Goal: Browse casually: Explore the website without a specific task or goal

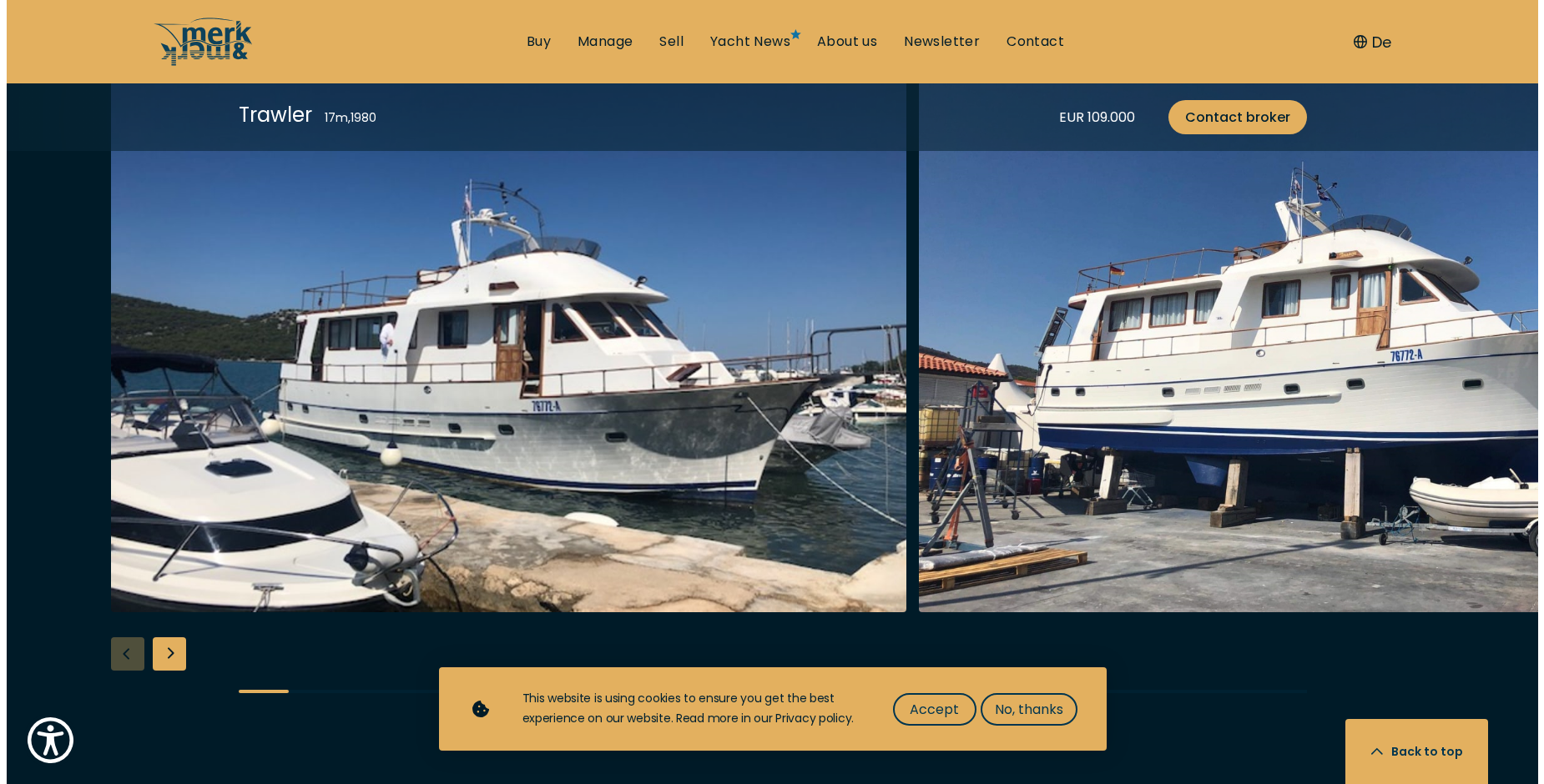
scroll to position [1912, 0]
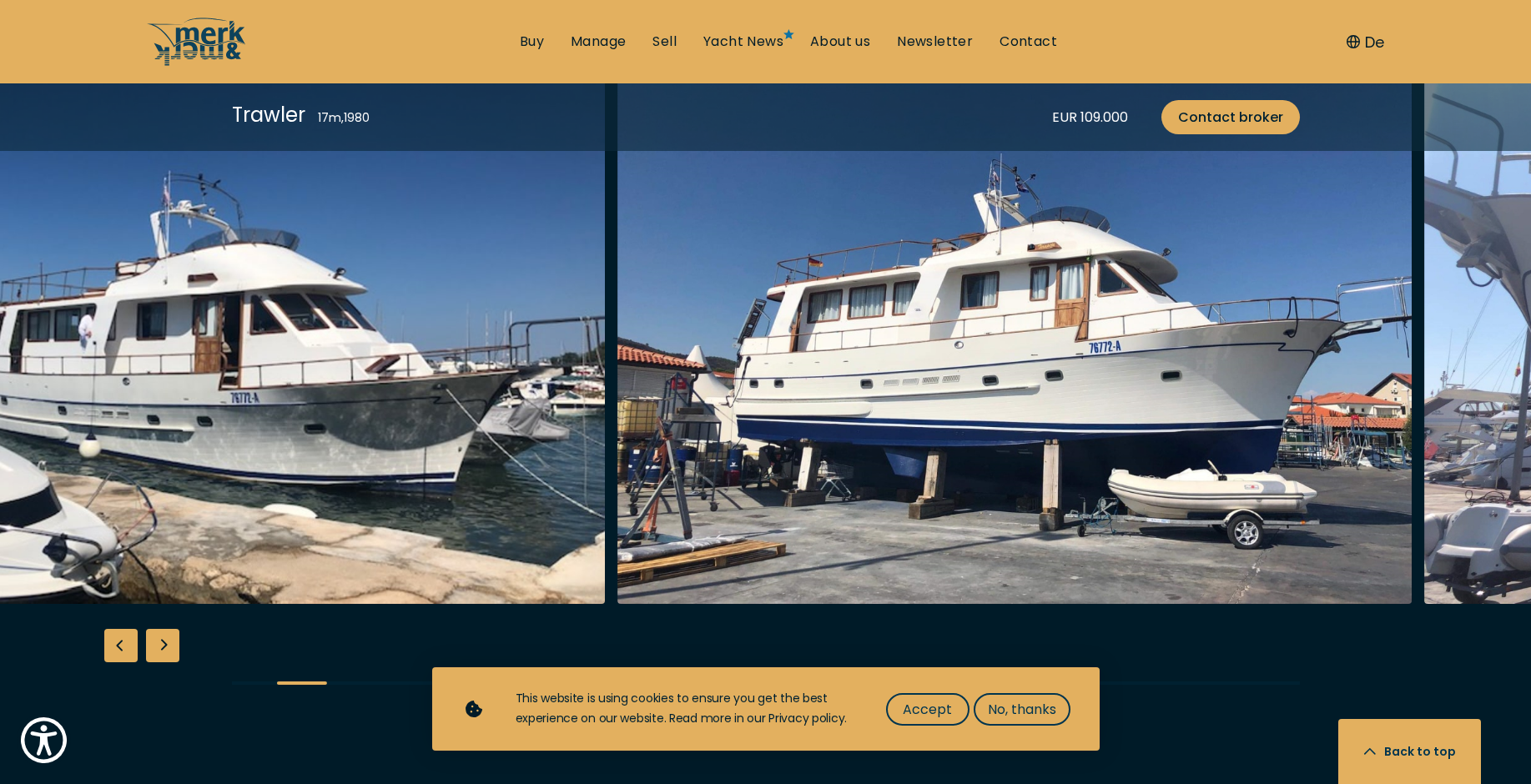
click at [618, 475] on img "button" at bounding box center [1015, 337] width 796 height 534
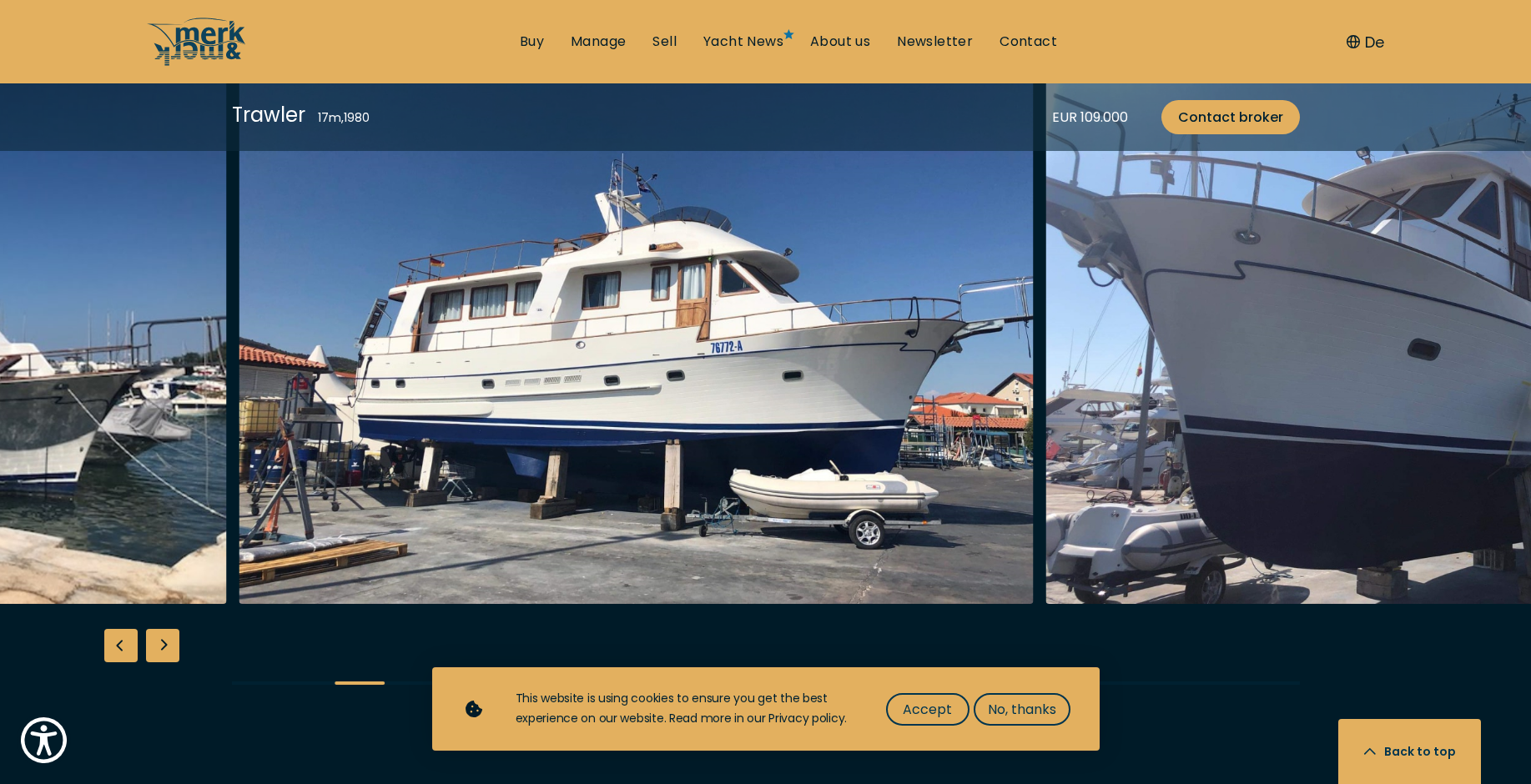
click at [1046, 460] on img "button" at bounding box center [1443, 337] width 796 height 534
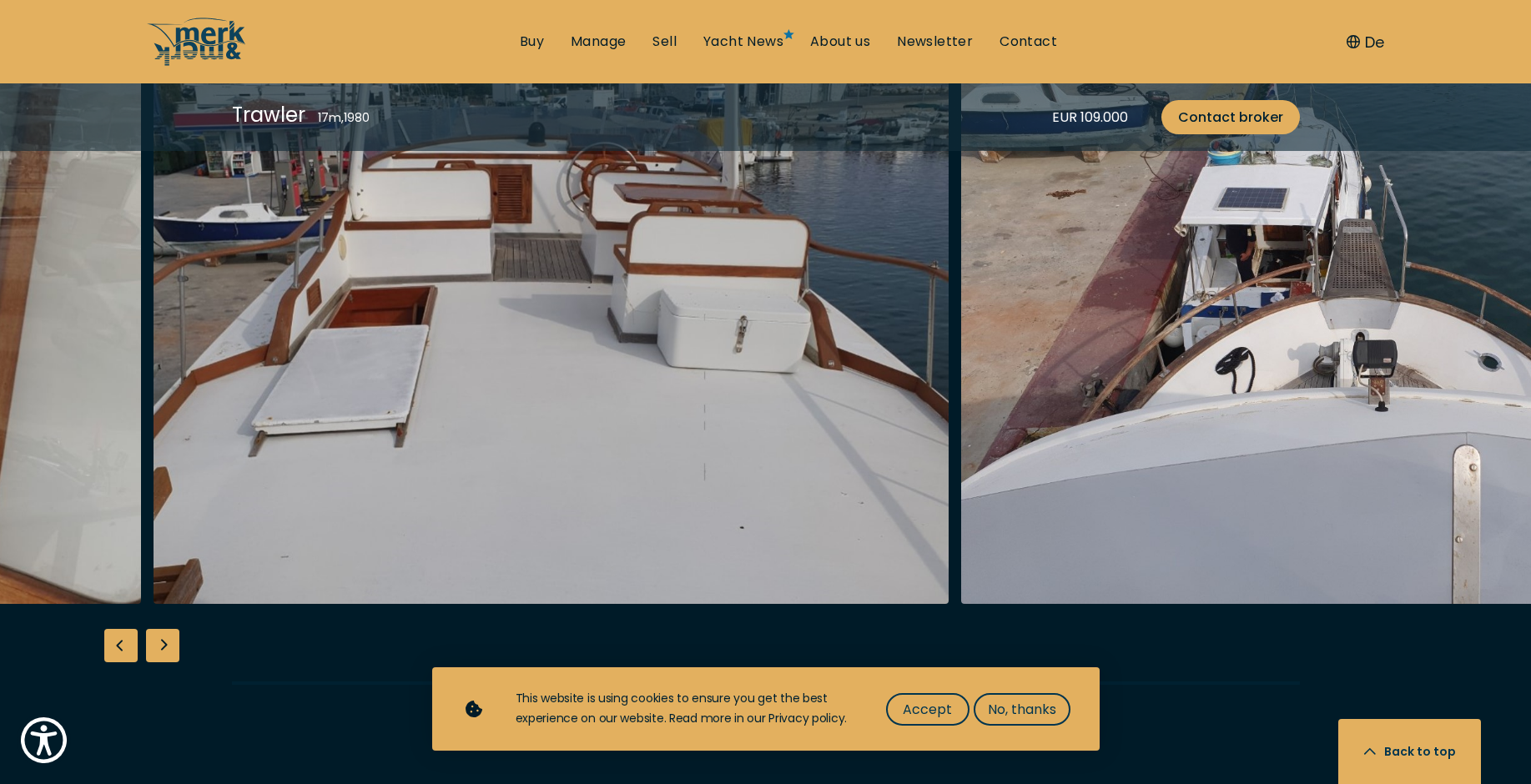
click at [949, 458] on img "button" at bounding box center [551, 337] width 796 height 534
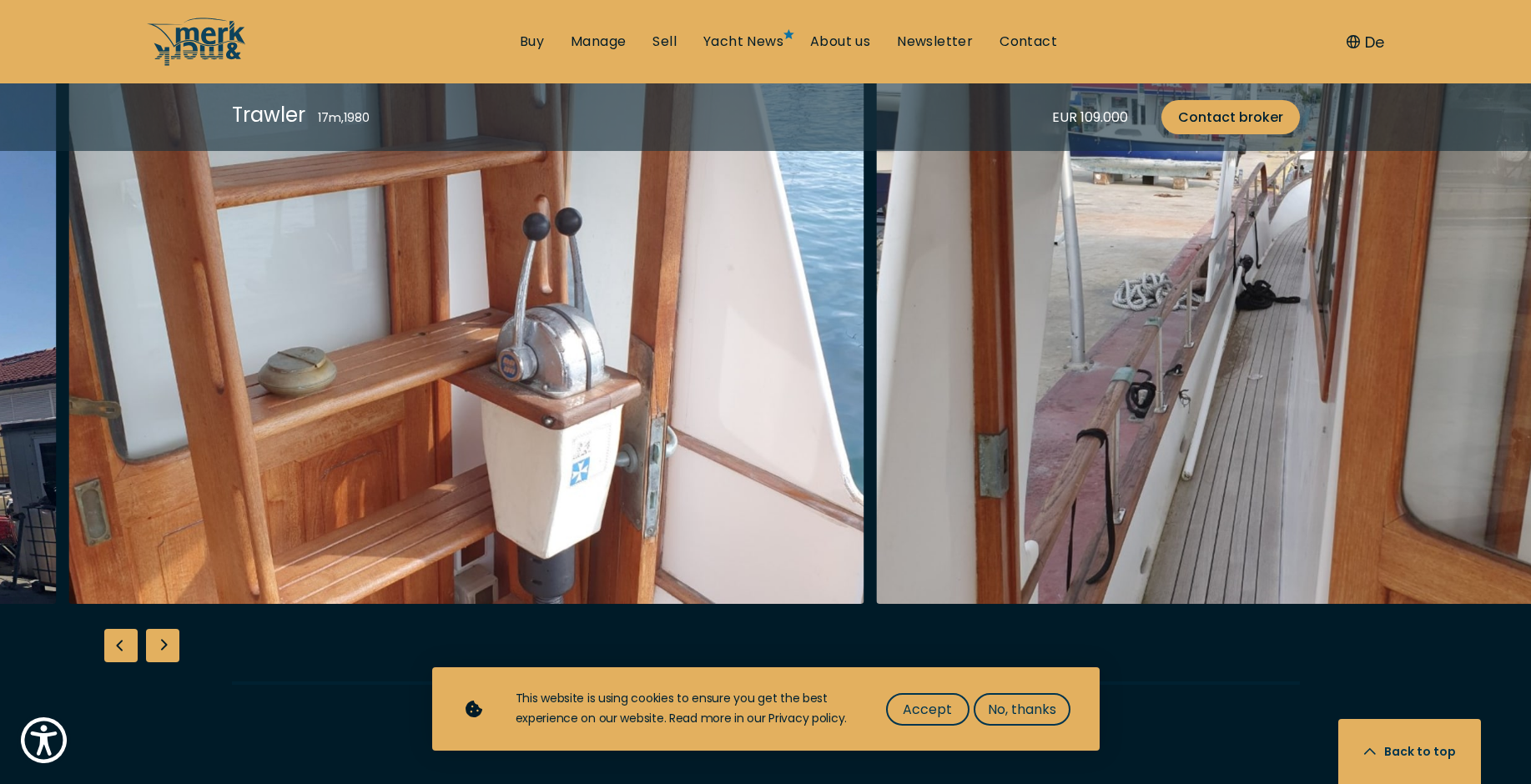
click at [1032, 449] on img "button" at bounding box center [1274, 337] width 796 height 534
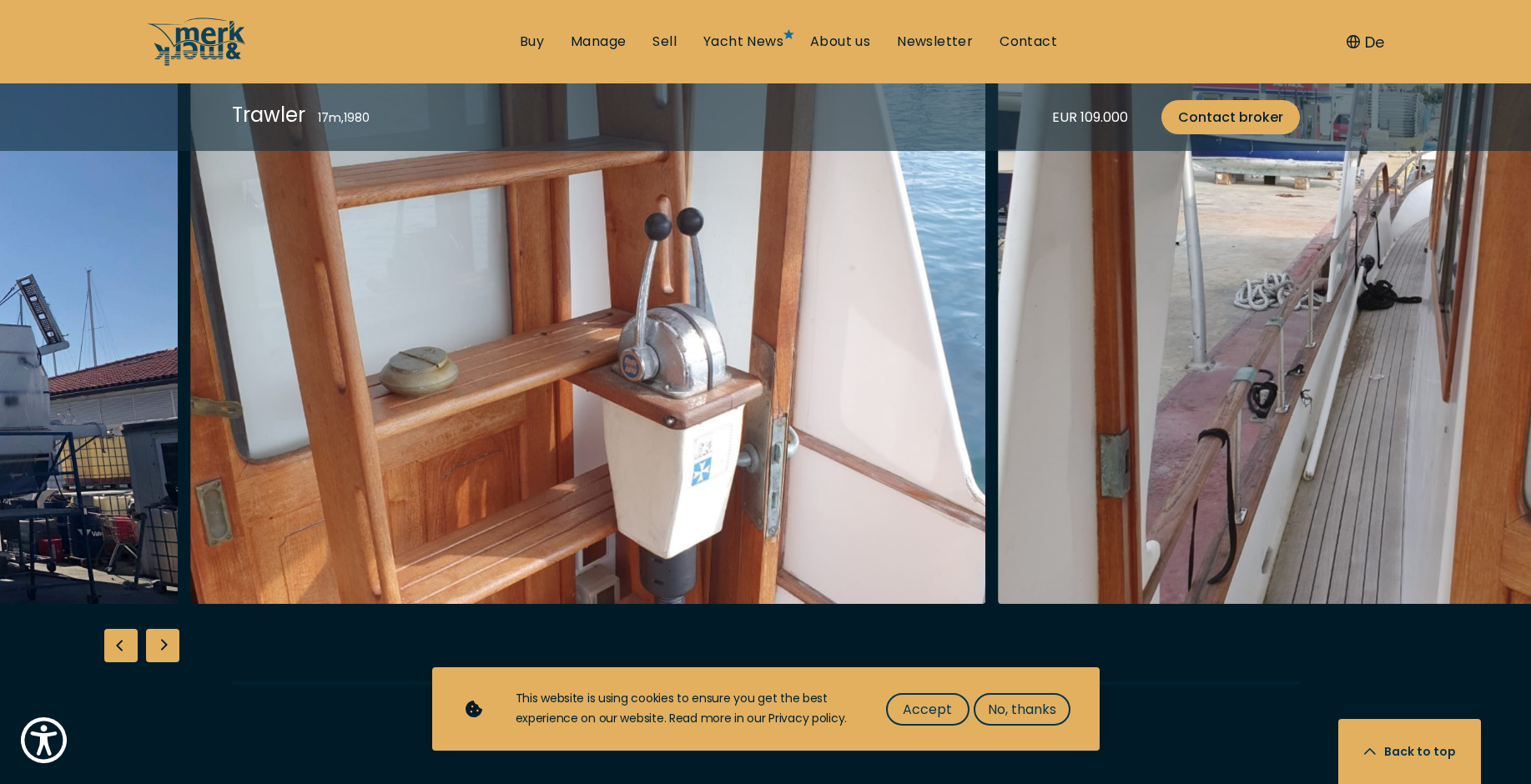
click at [985, 438] on img "button" at bounding box center [588, 337] width 796 height 534
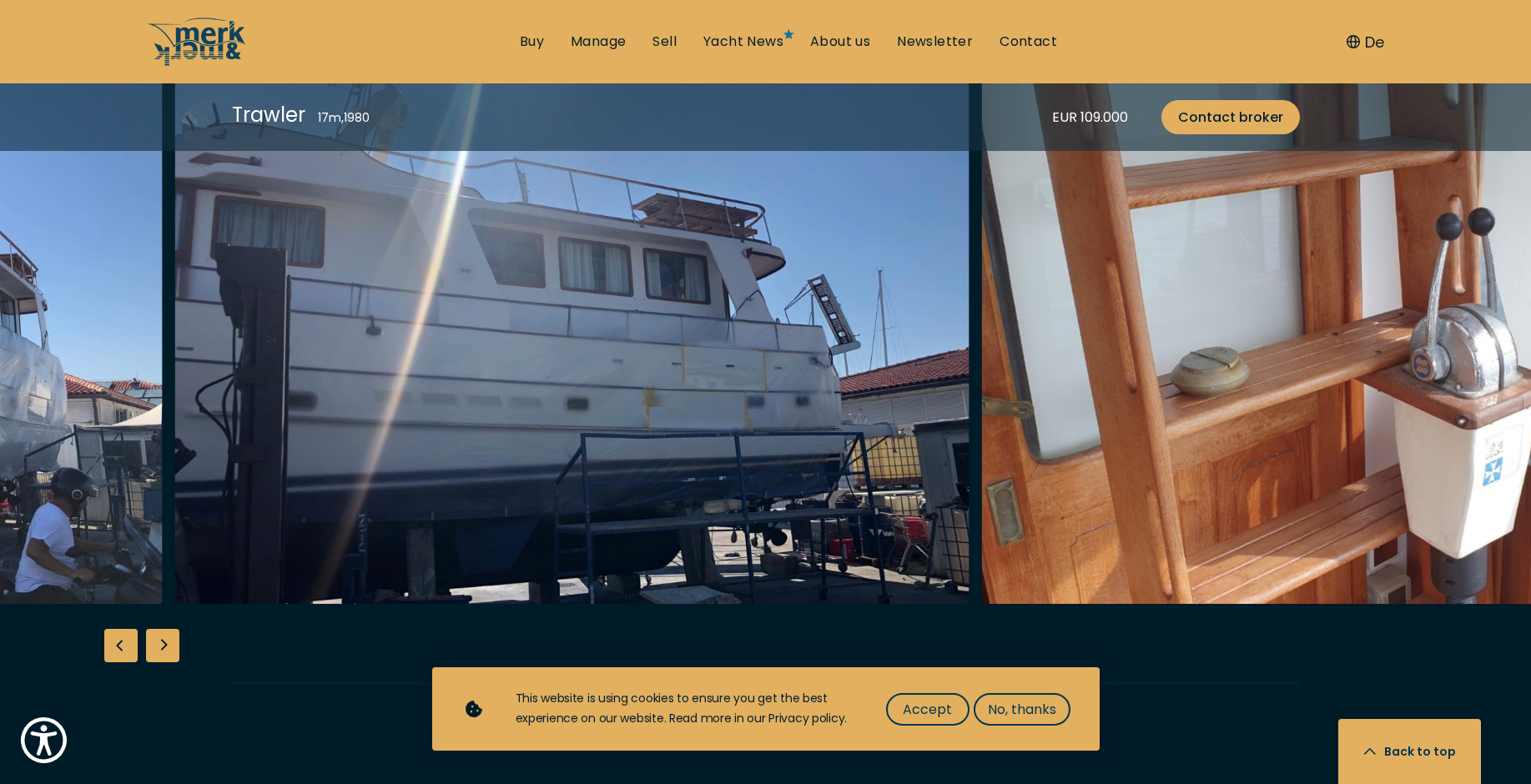
click at [852, 436] on img "button" at bounding box center [572, 337] width 796 height 534
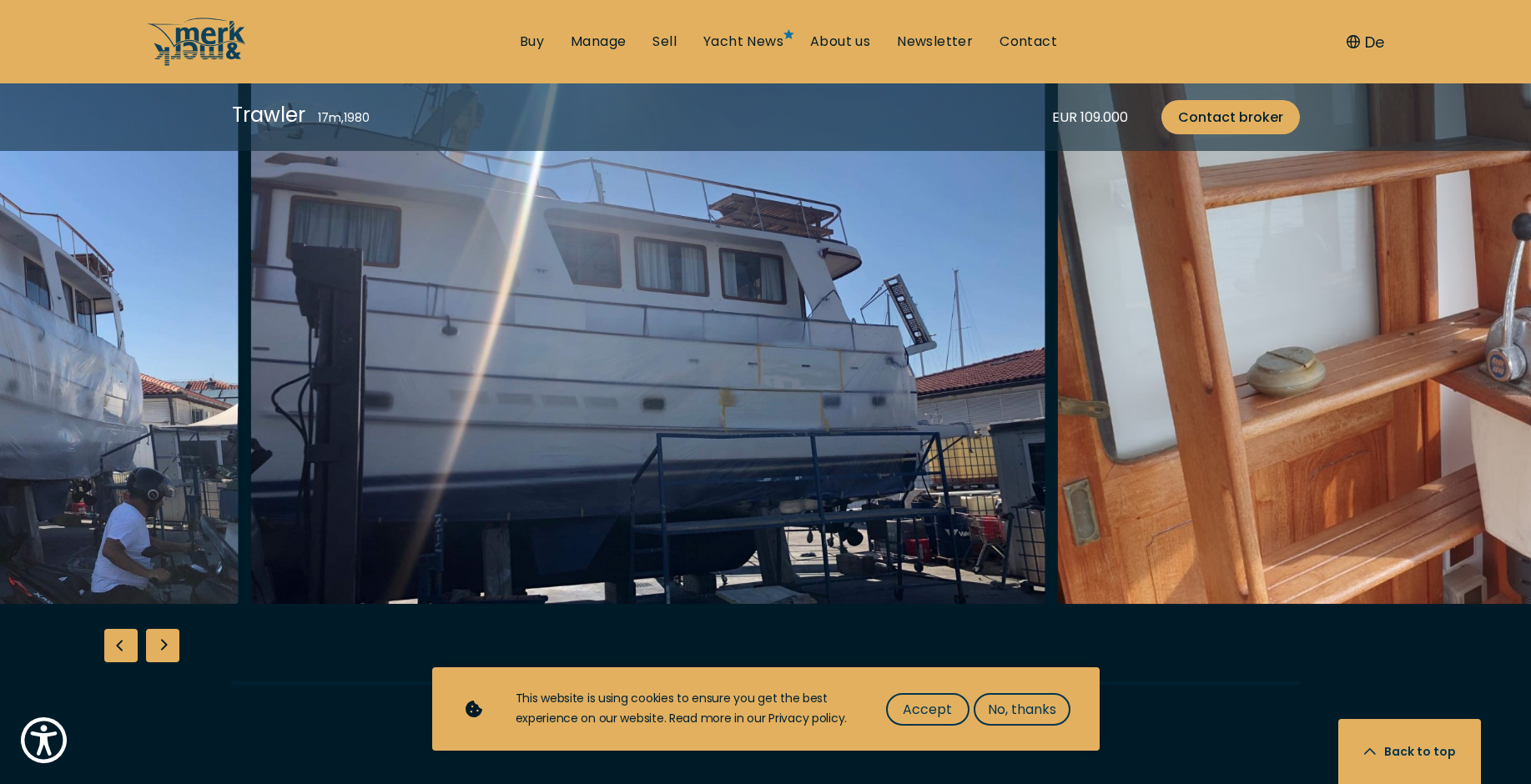
click at [971, 335] on img "button" at bounding box center [648, 337] width 796 height 534
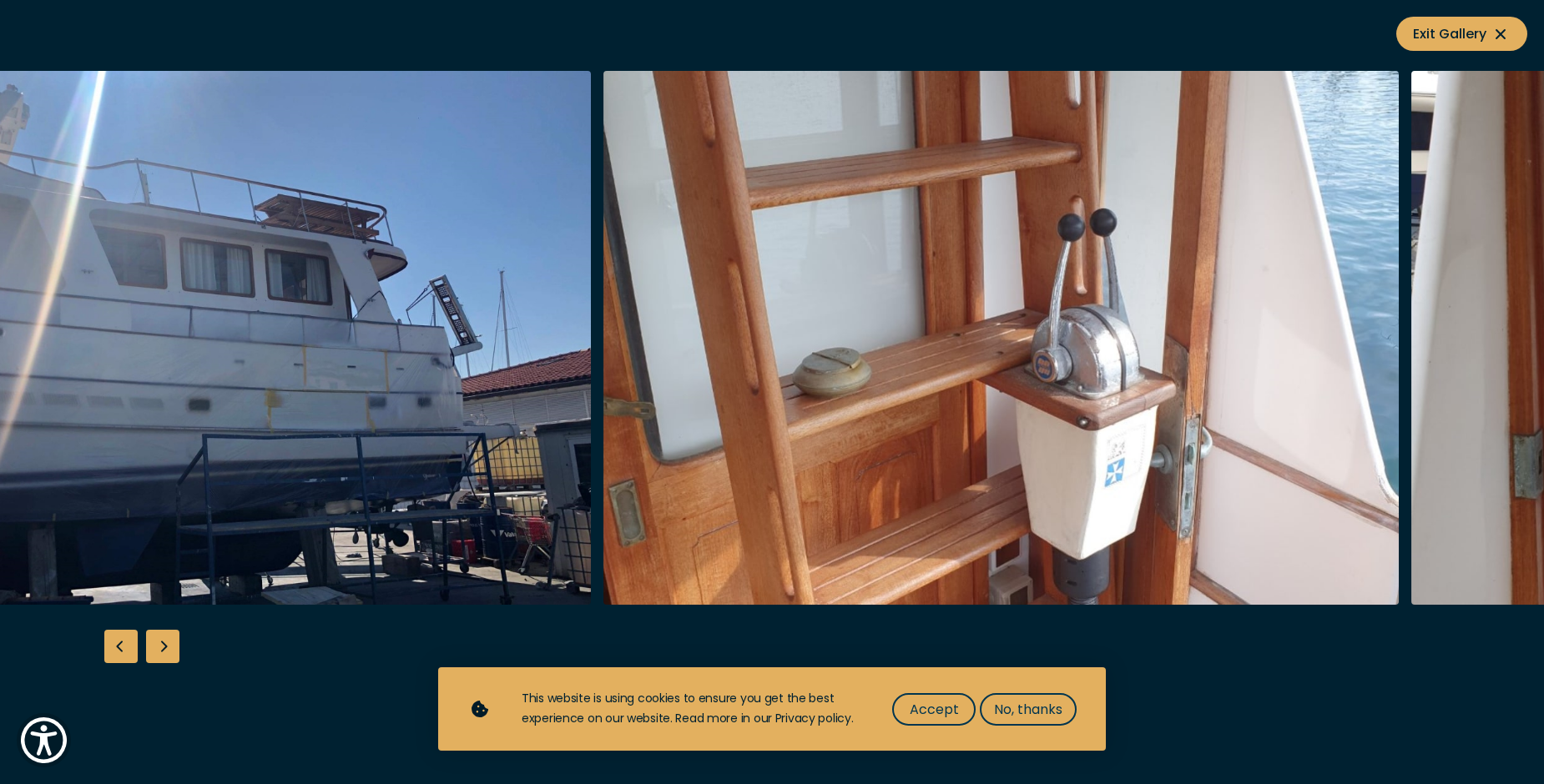
click at [824, 407] on img "button" at bounding box center [1001, 338] width 796 height 534
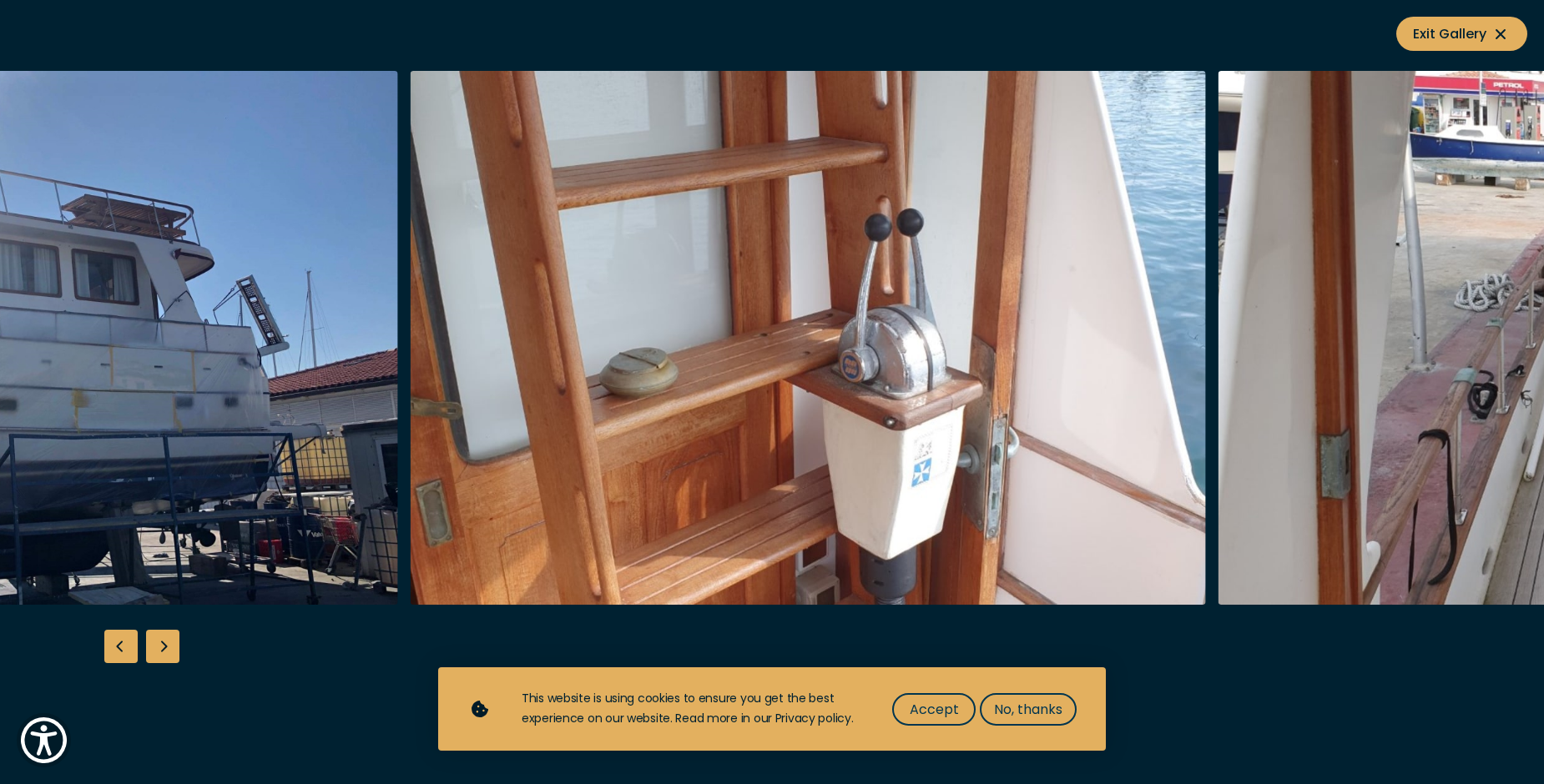
click at [814, 442] on img "button" at bounding box center [808, 338] width 796 height 534
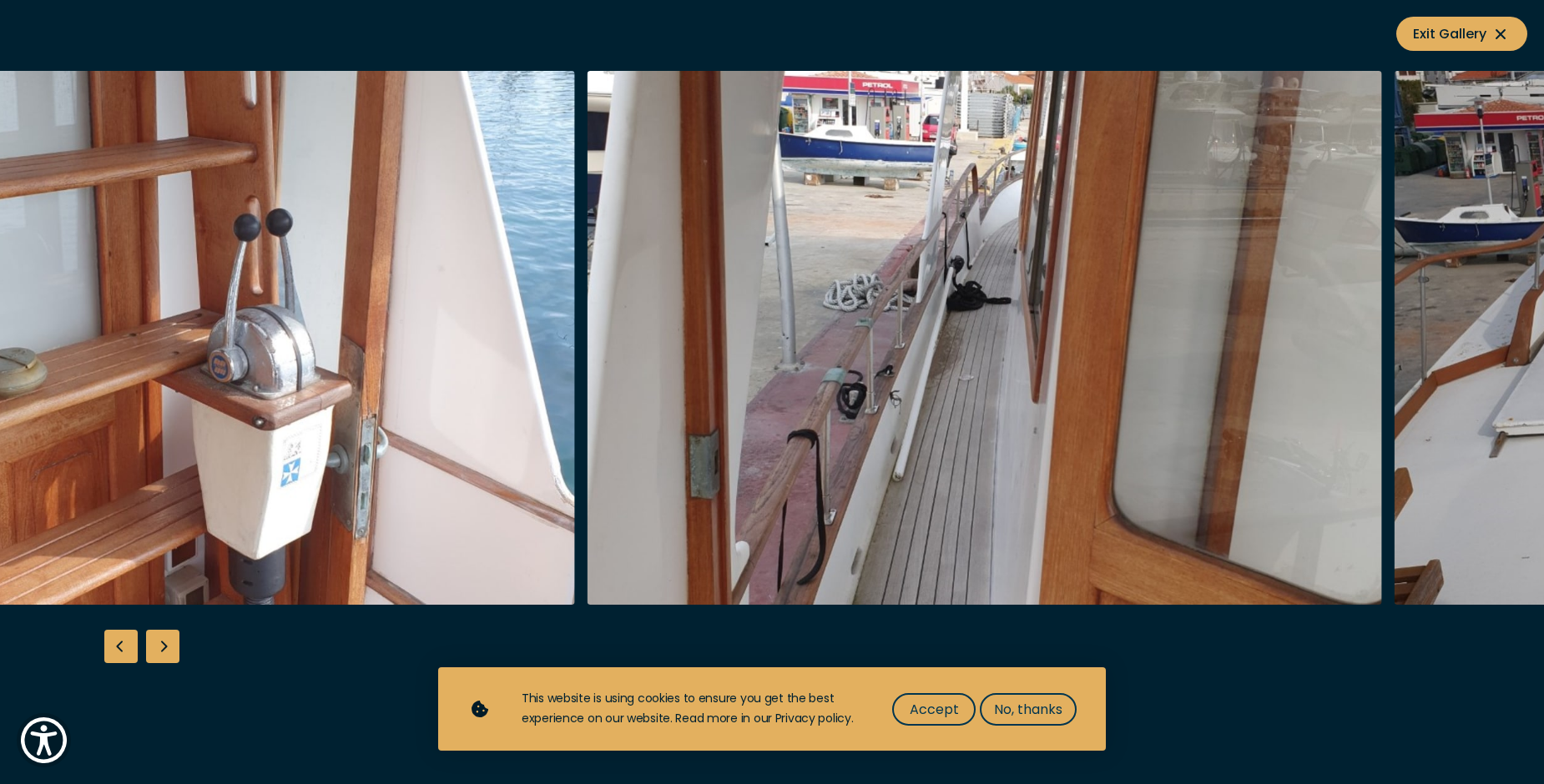
click at [761, 438] on img "button" at bounding box center [984, 338] width 796 height 534
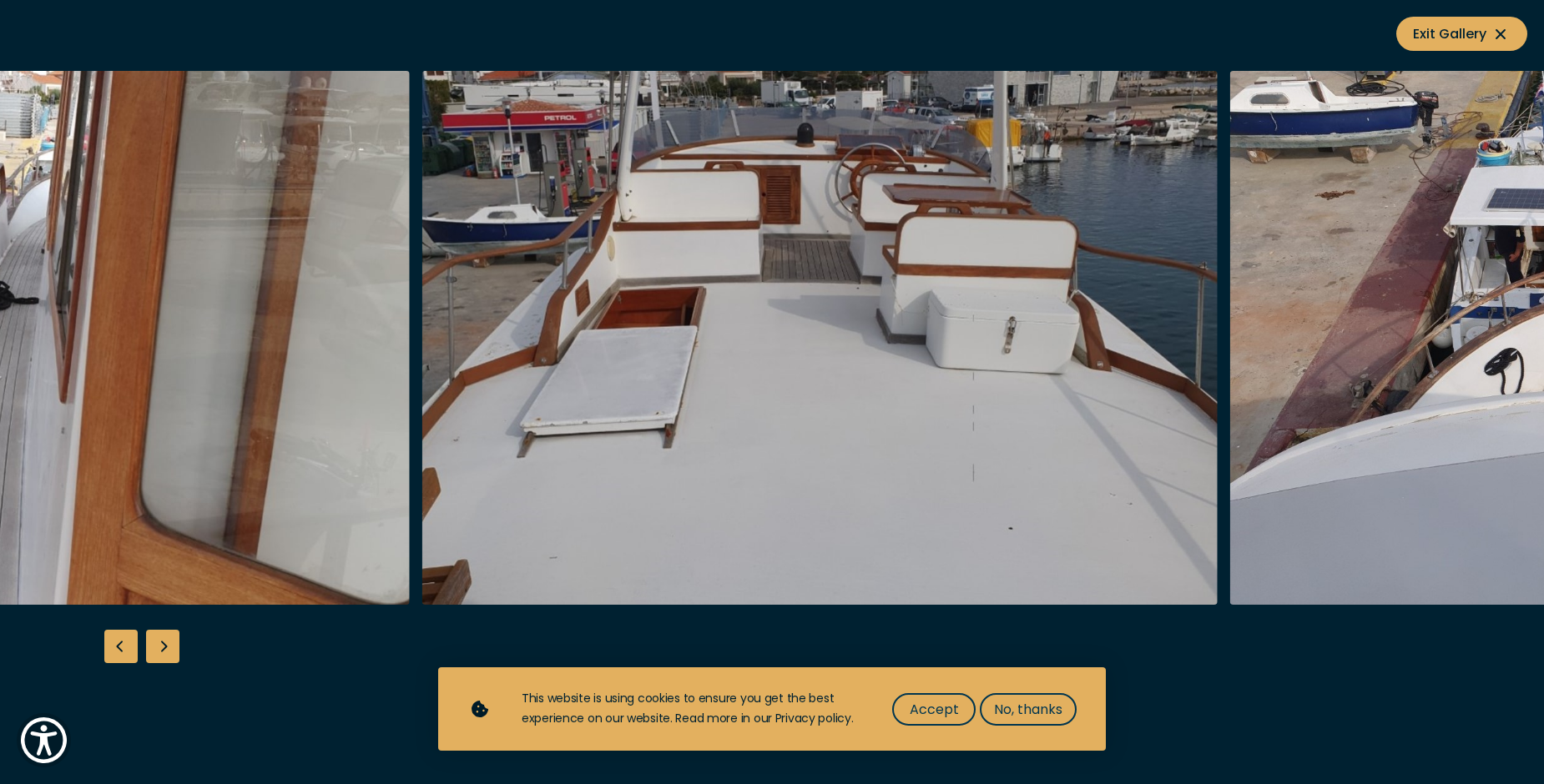
click at [403, 460] on img "button" at bounding box center [12, 338] width 796 height 534
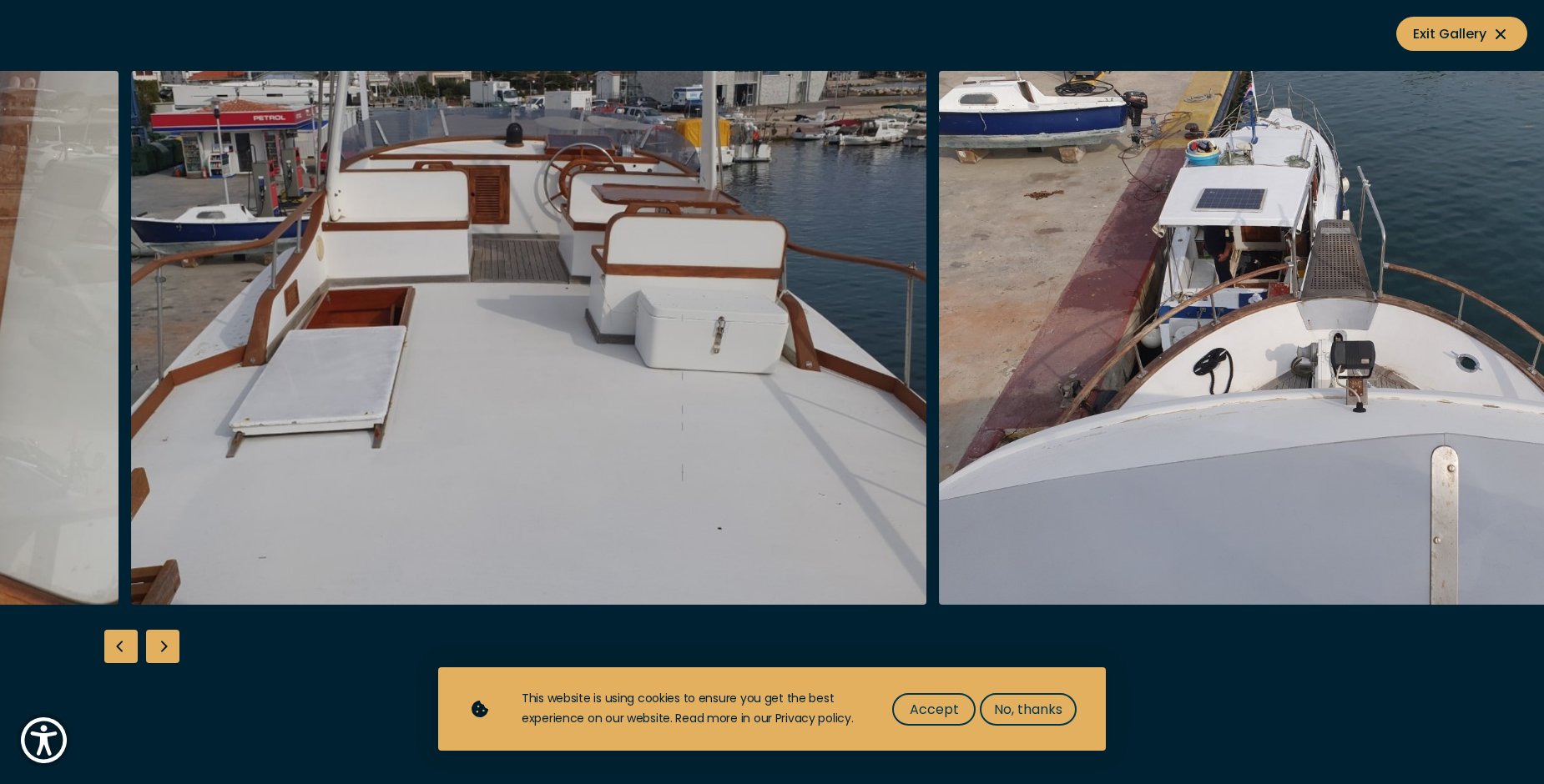
click at [645, 223] on img "button" at bounding box center [529, 338] width 796 height 534
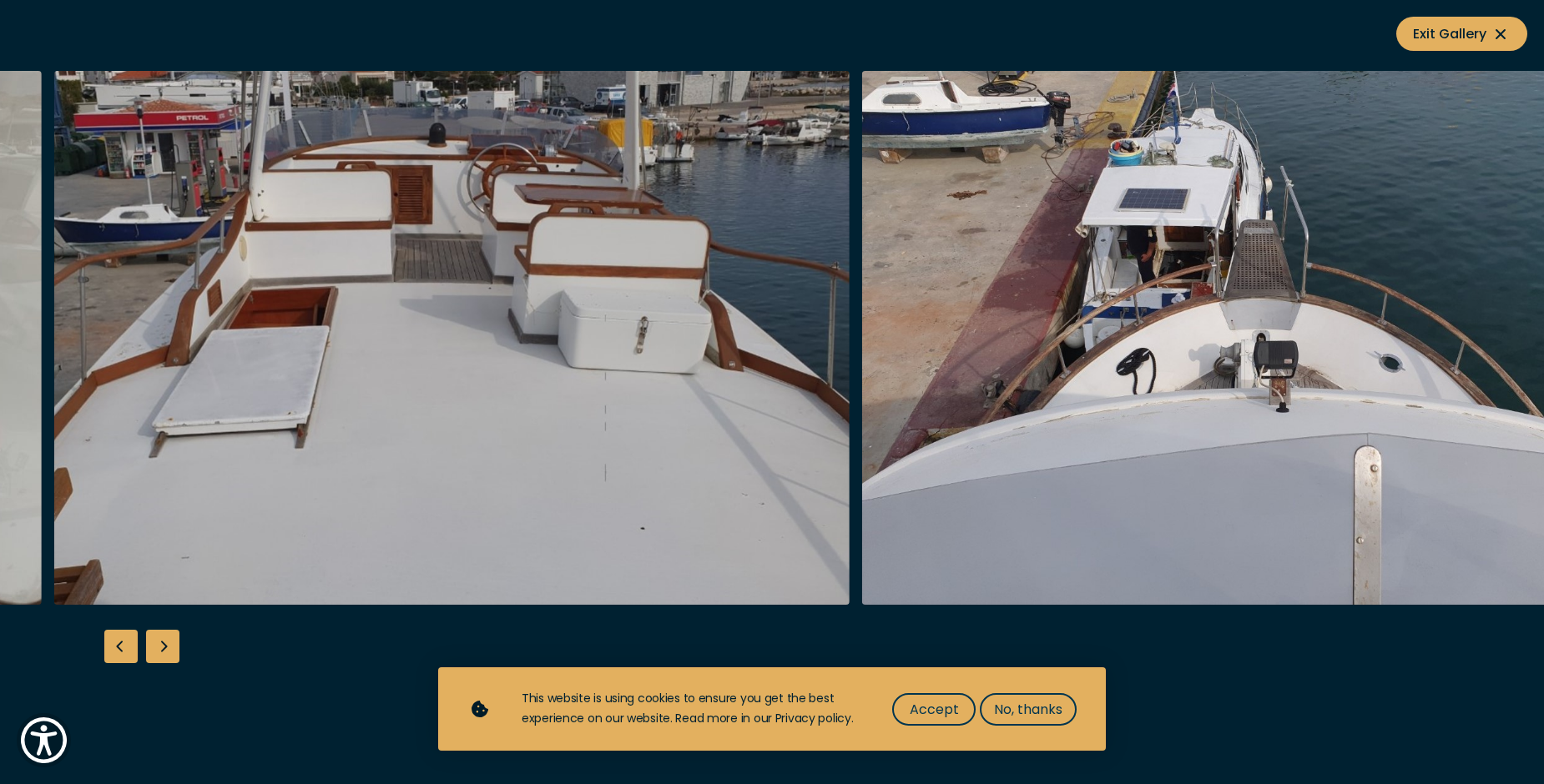
click at [958, 369] on img "button" at bounding box center [1260, 338] width 796 height 534
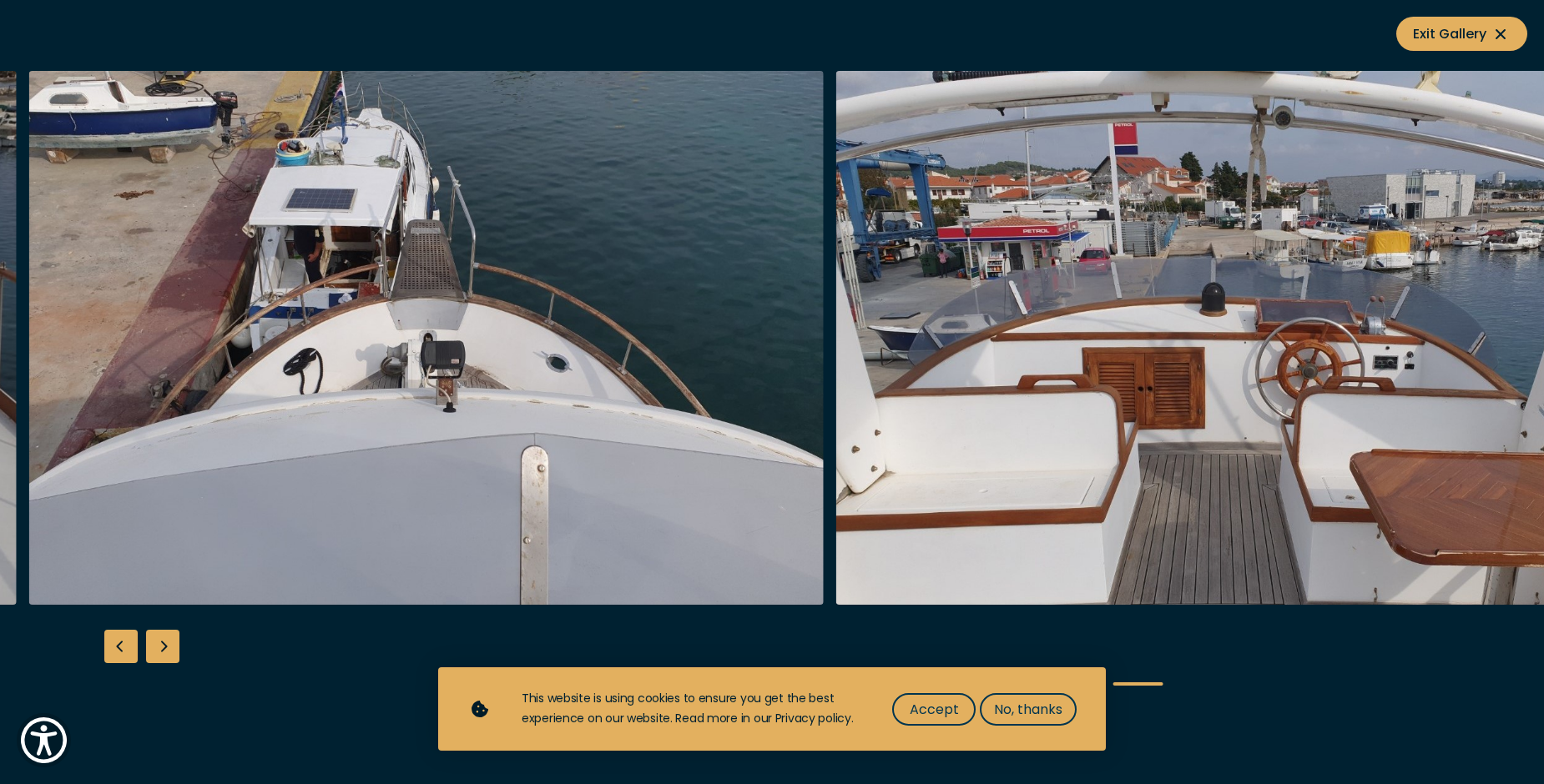
click at [288, 448] on img "button" at bounding box center [427, 338] width 796 height 534
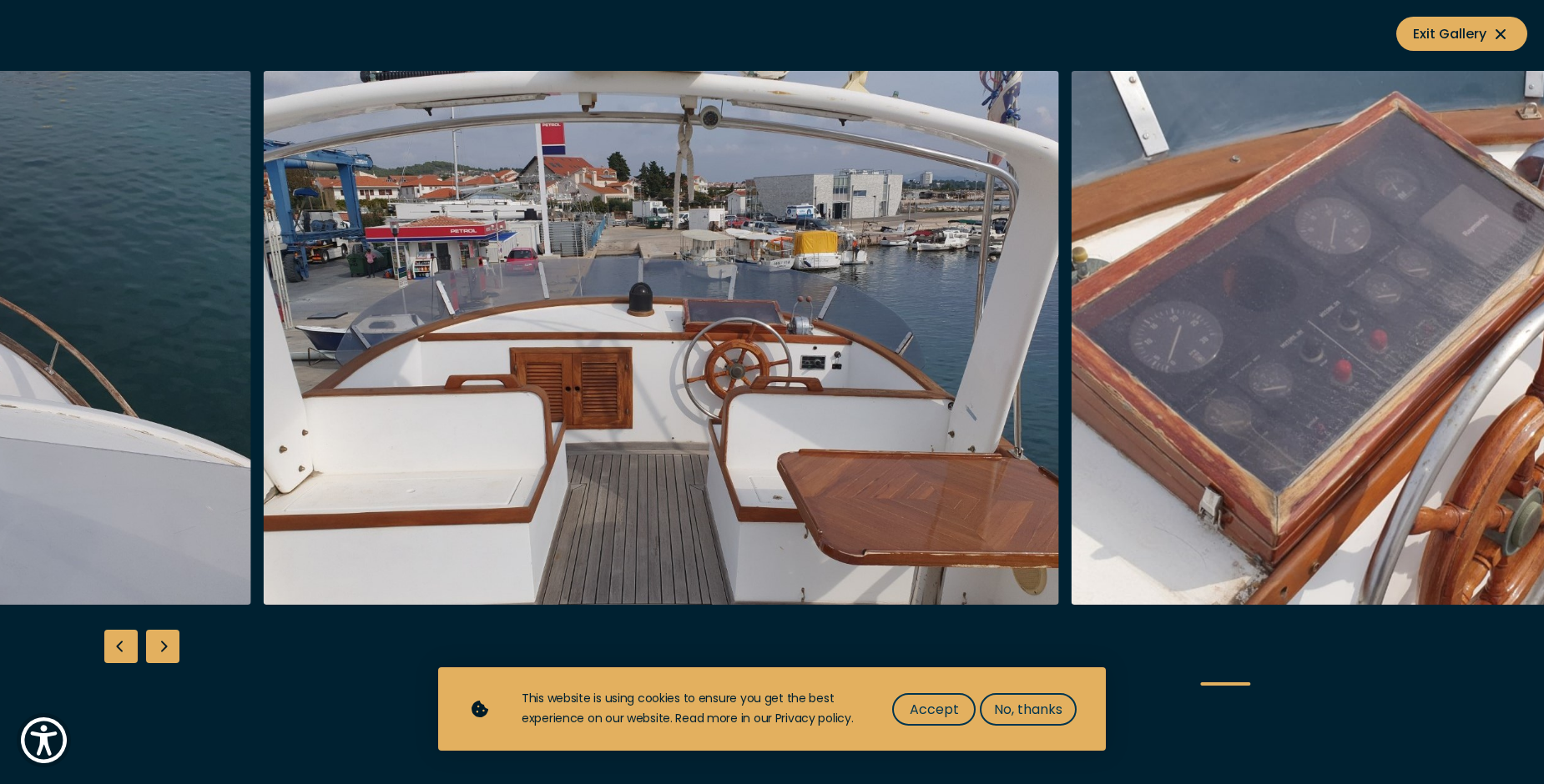
click at [742, 419] on img "button" at bounding box center [661, 338] width 796 height 534
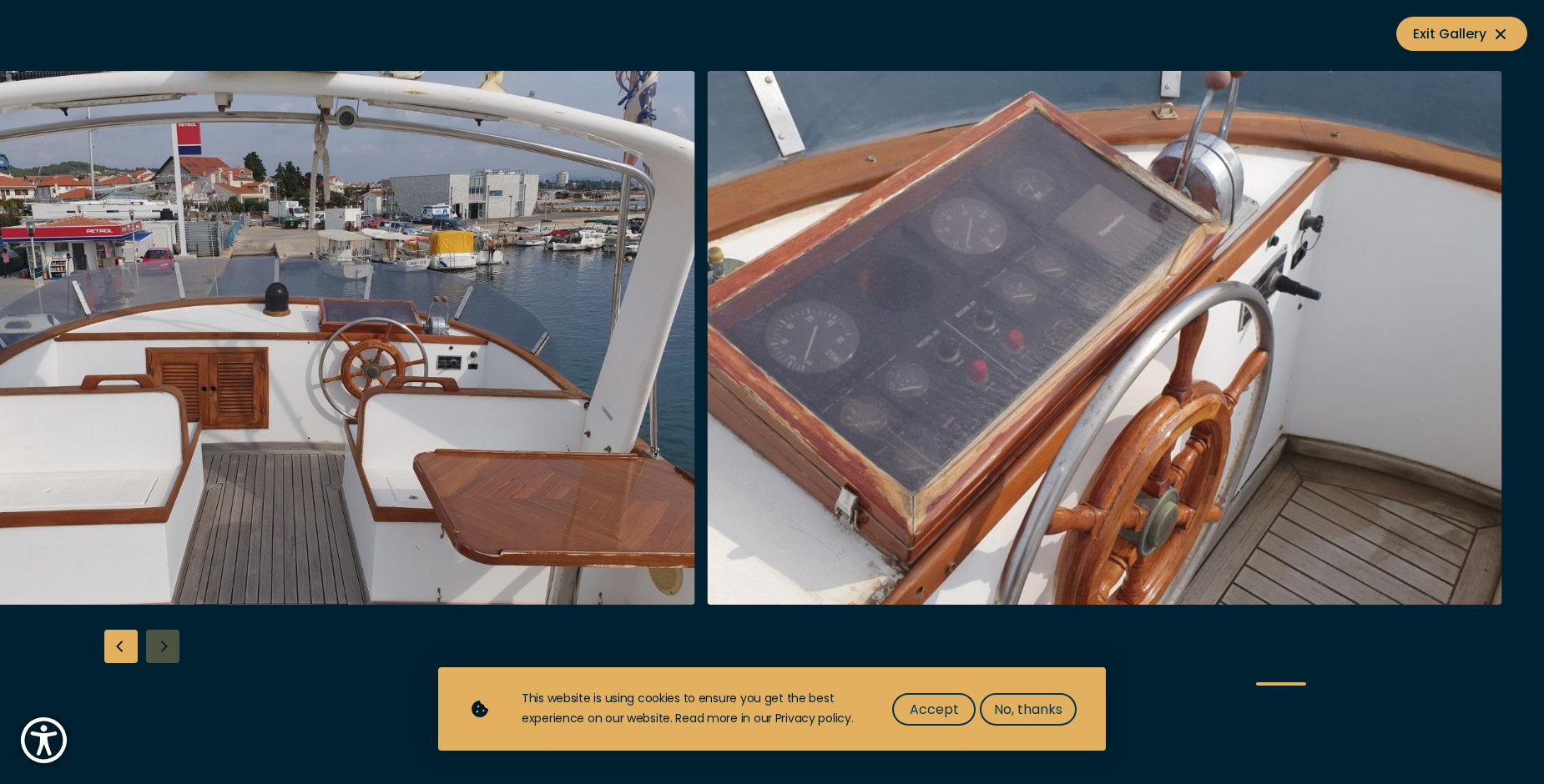
click at [707, 378] on img "button" at bounding box center [1105, 338] width 796 height 534
click at [159, 658] on div at bounding box center [772, 392] width 1544 height 642
click at [126, 650] on div "Previous slide" at bounding box center [121, 646] width 33 height 33
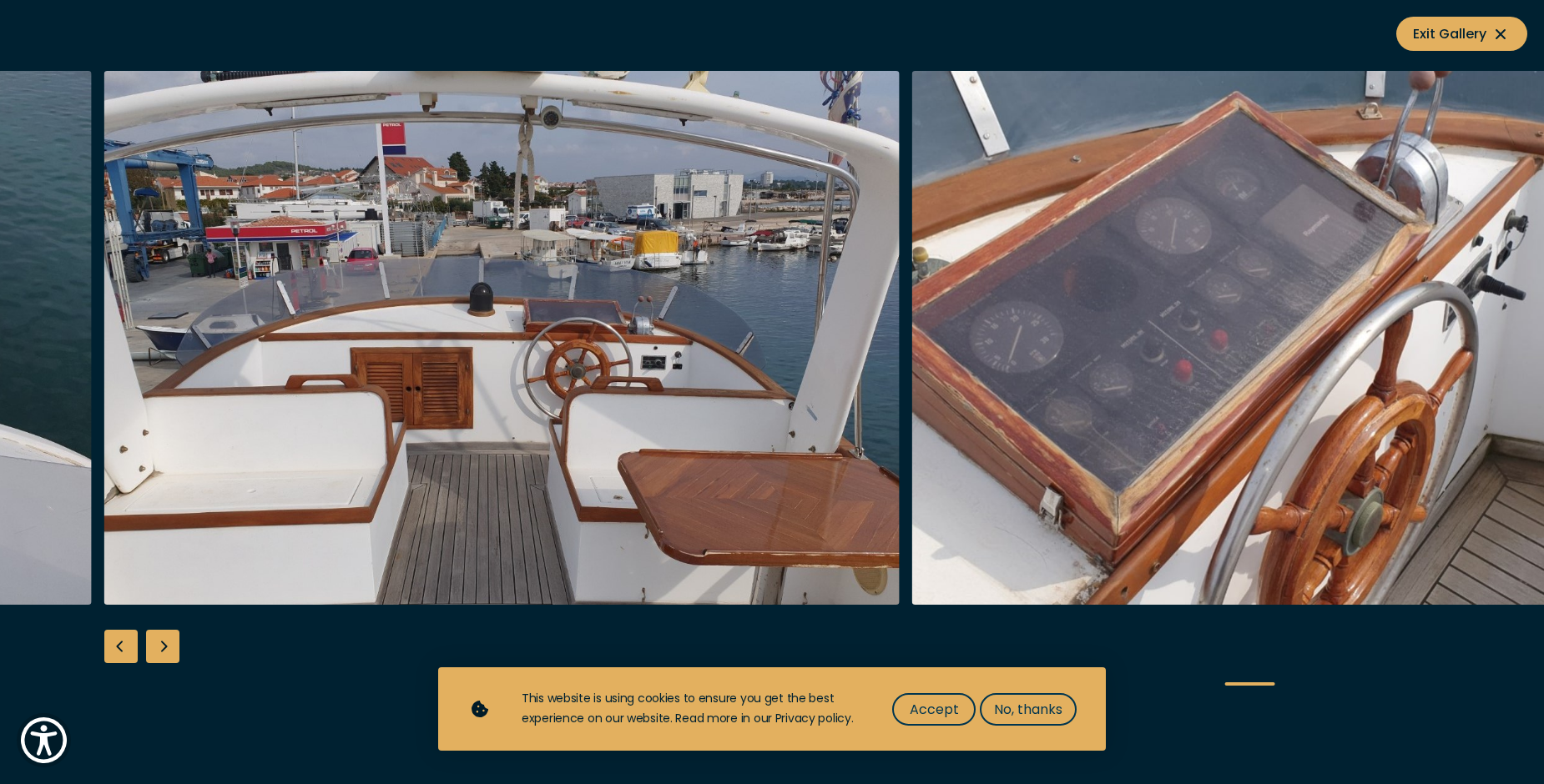
click at [126, 650] on div "Previous slide" at bounding box center [121, 646] width 33 height 33
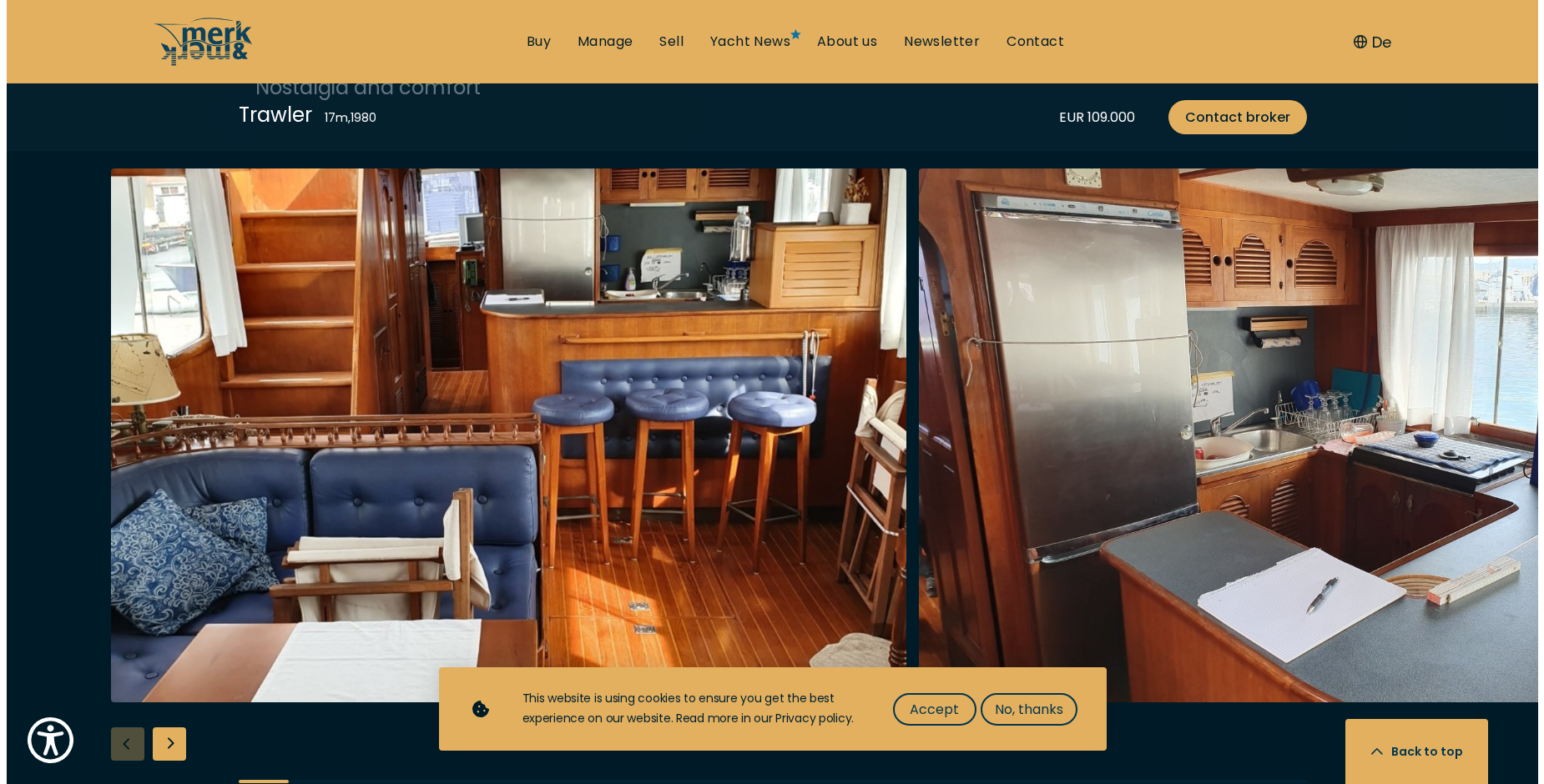
scroll to position [2786, 0]
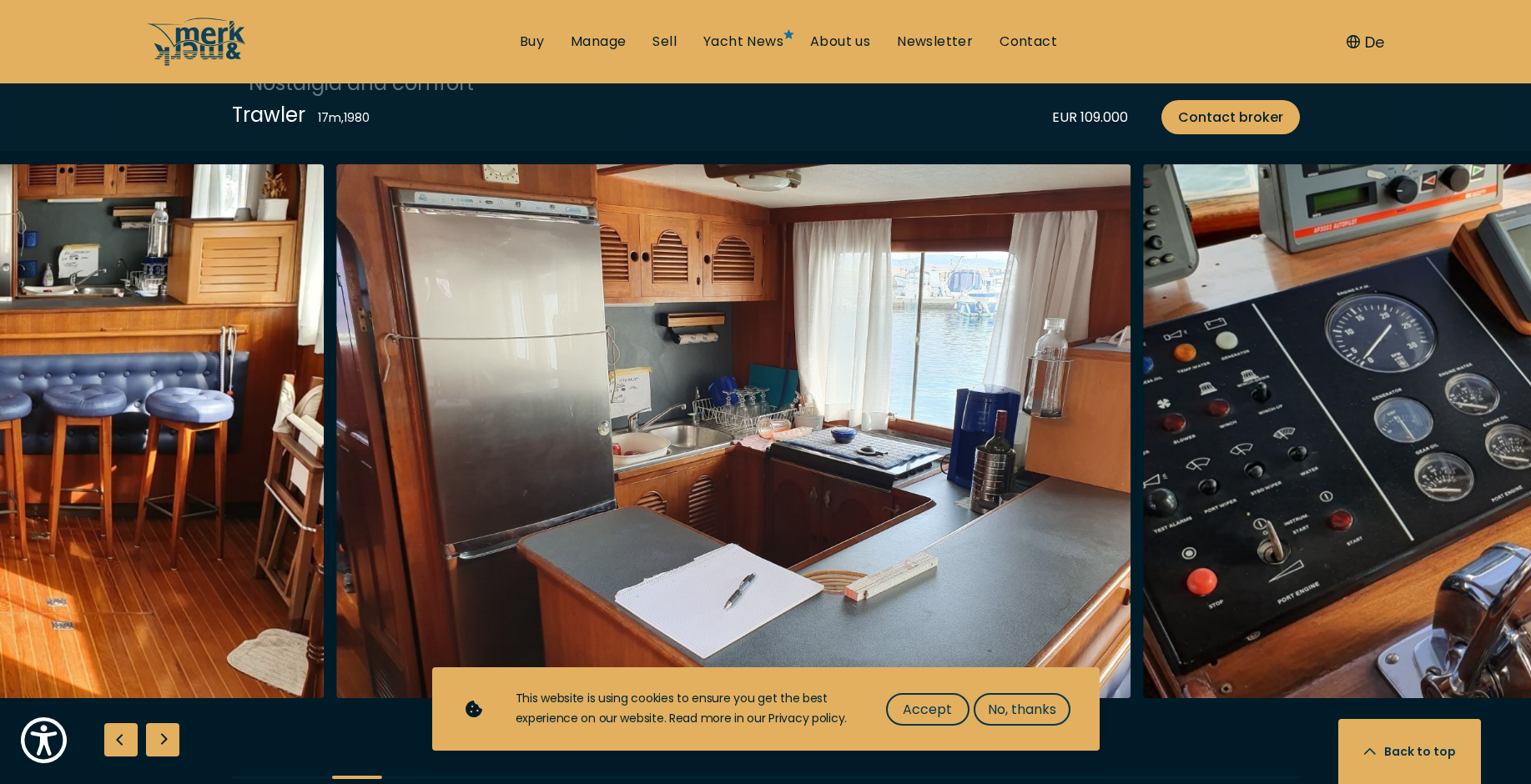
click at [487, 394] on img "Merk&Merk" at bounding box center [734, 431] width 796 height 534
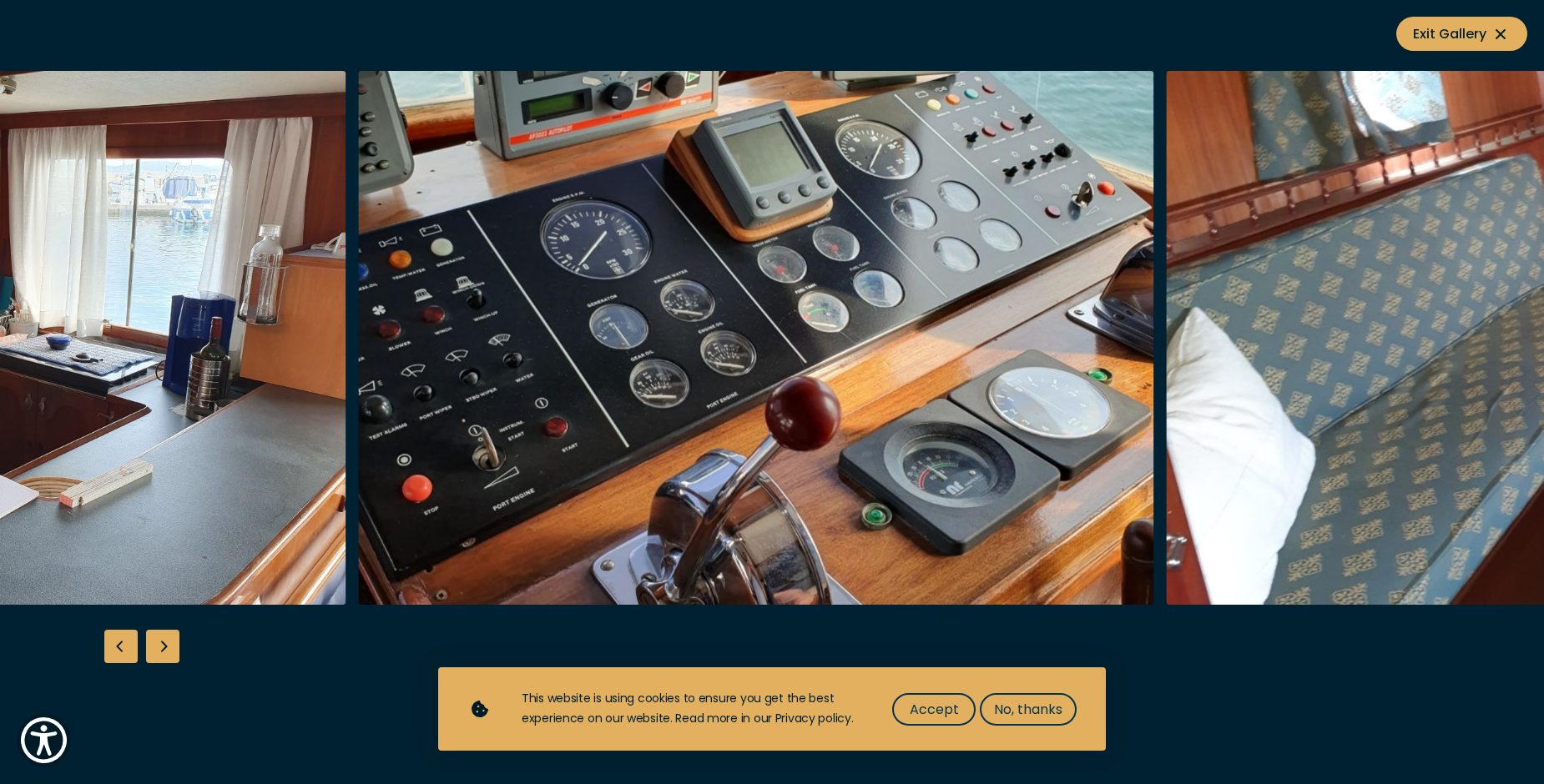
click at [591, 388] on img "button" at bounding box center [755, 338] width 796 height 534
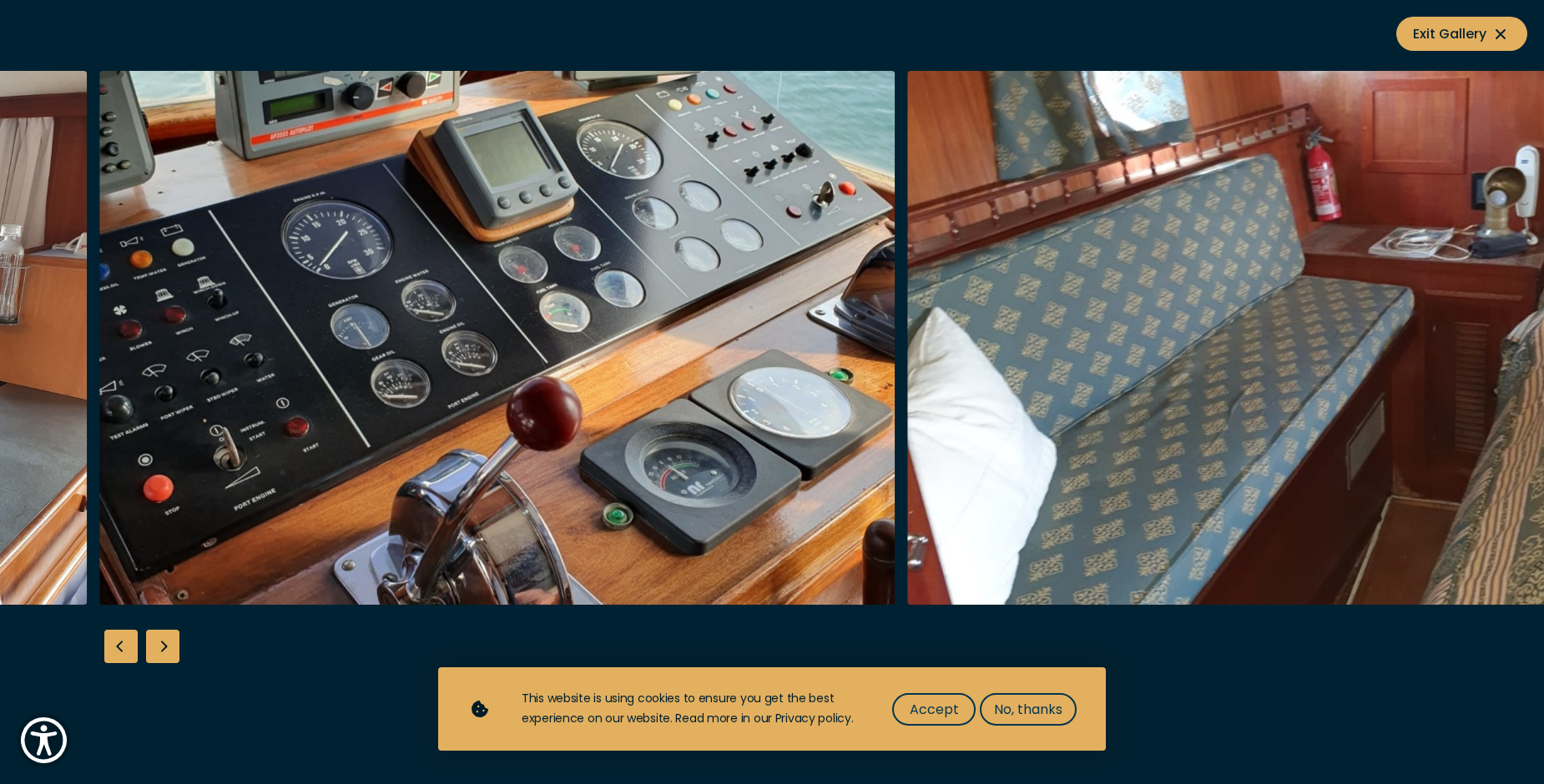
click at [736, 396] on img "button" at bounding box center [497, 338] width 796 height 534
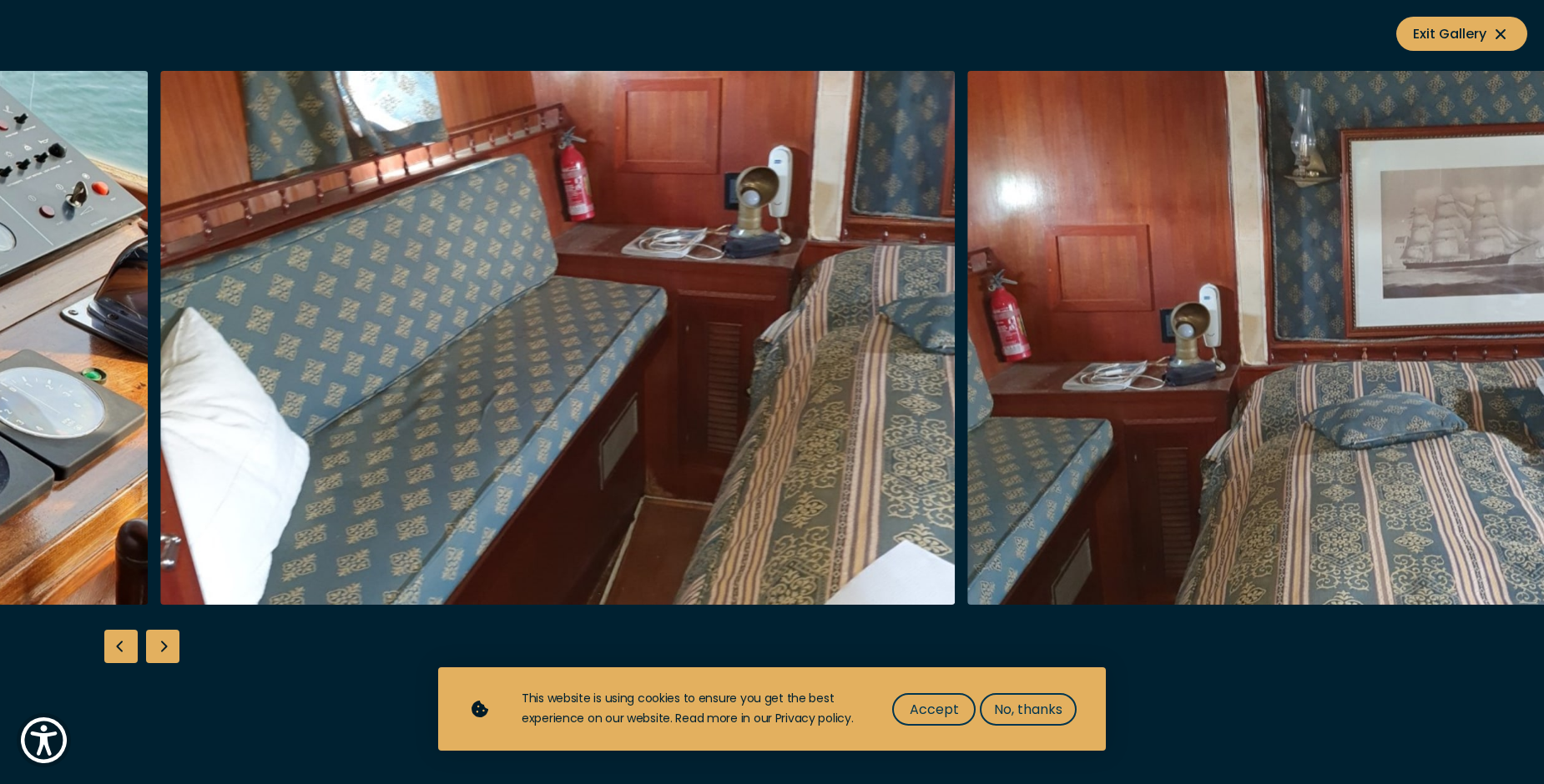
click at [273, 347] on img "button" at bounding box center [558, 338] width 796 height 534
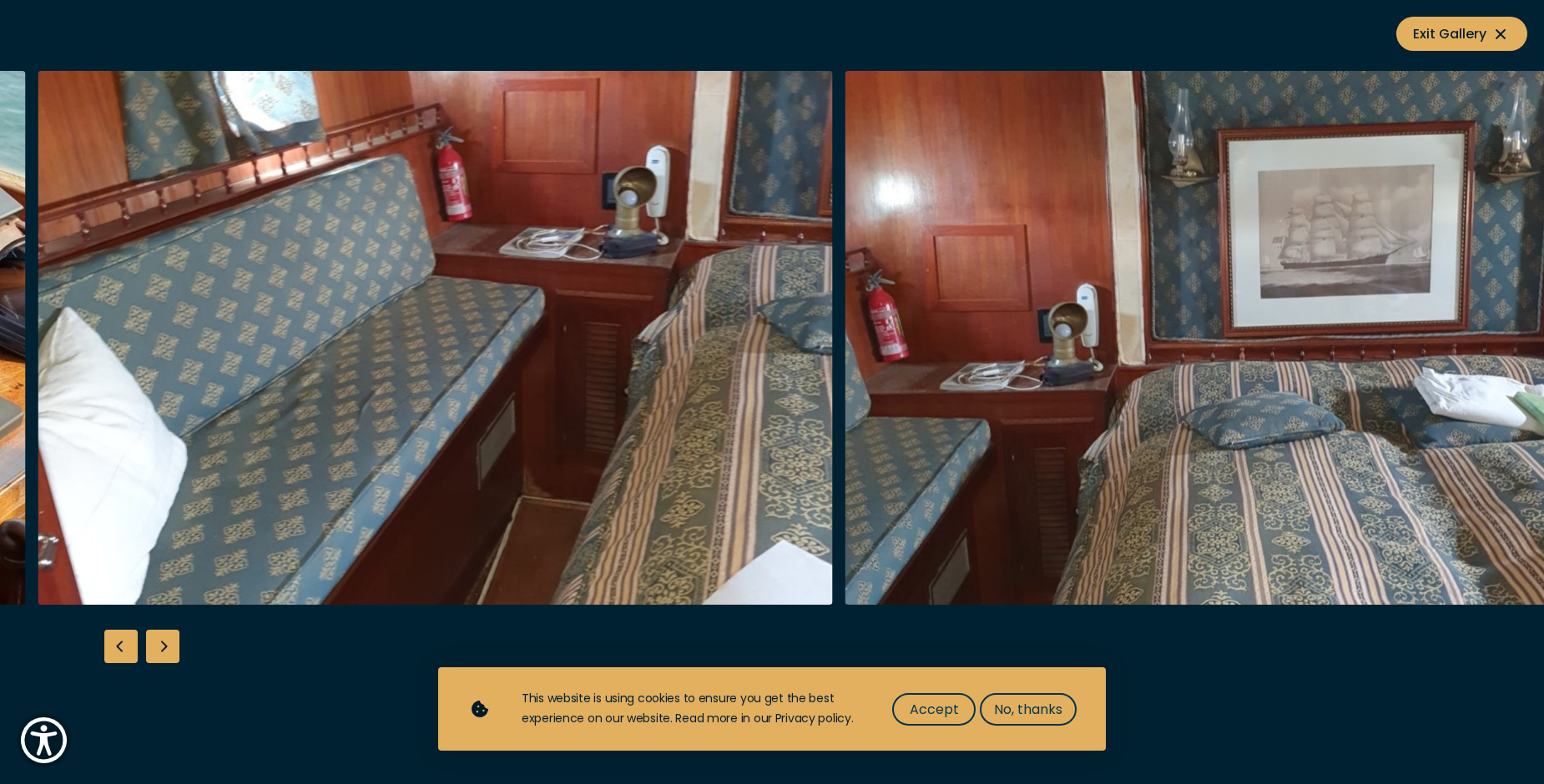
click at [273, 338] on img "button" at bounding box center [435, 338] width 796 height 534
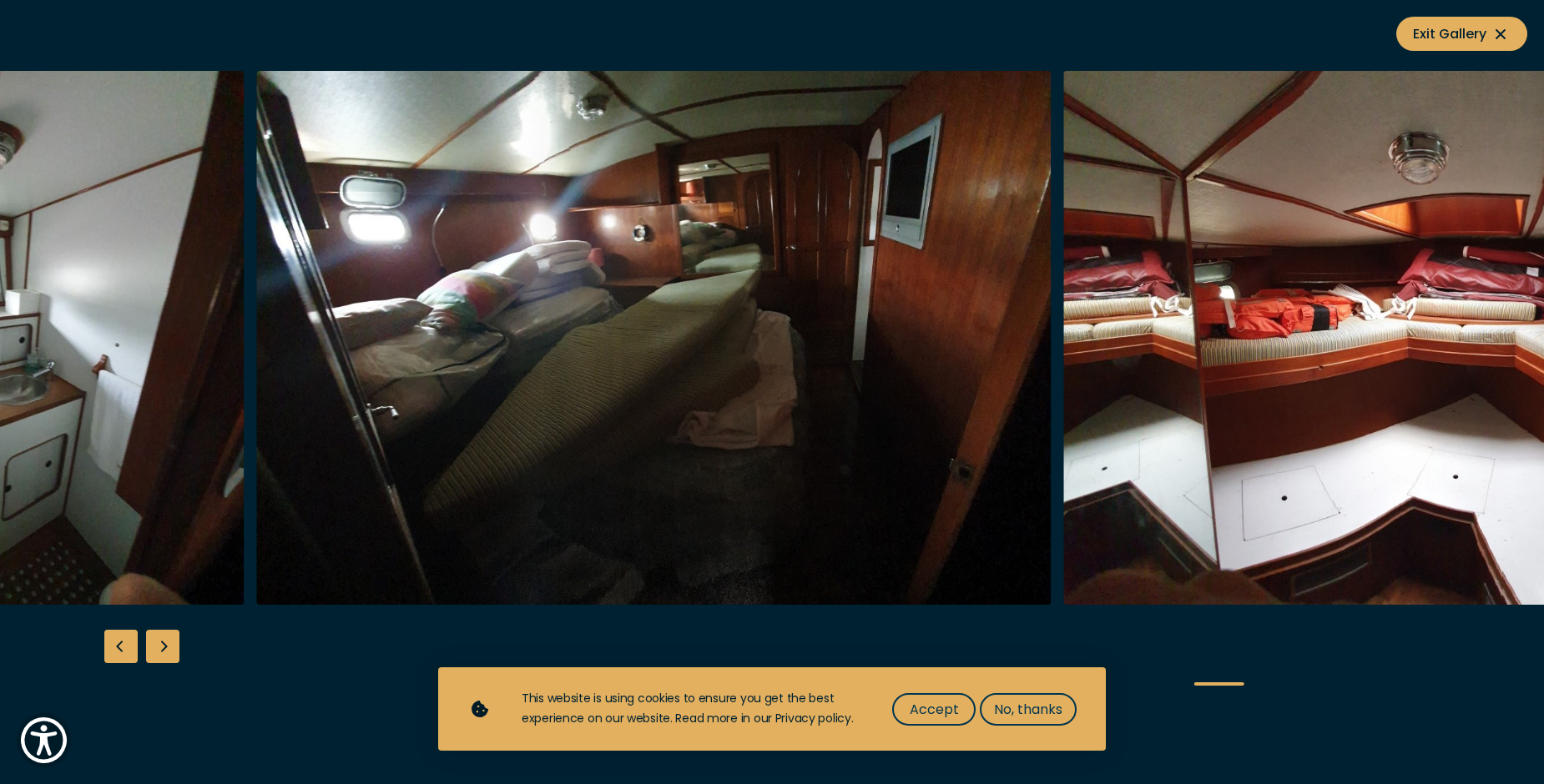
click at [549, 268] on img "button" at bounding box center [654, 338] width 796 height 534
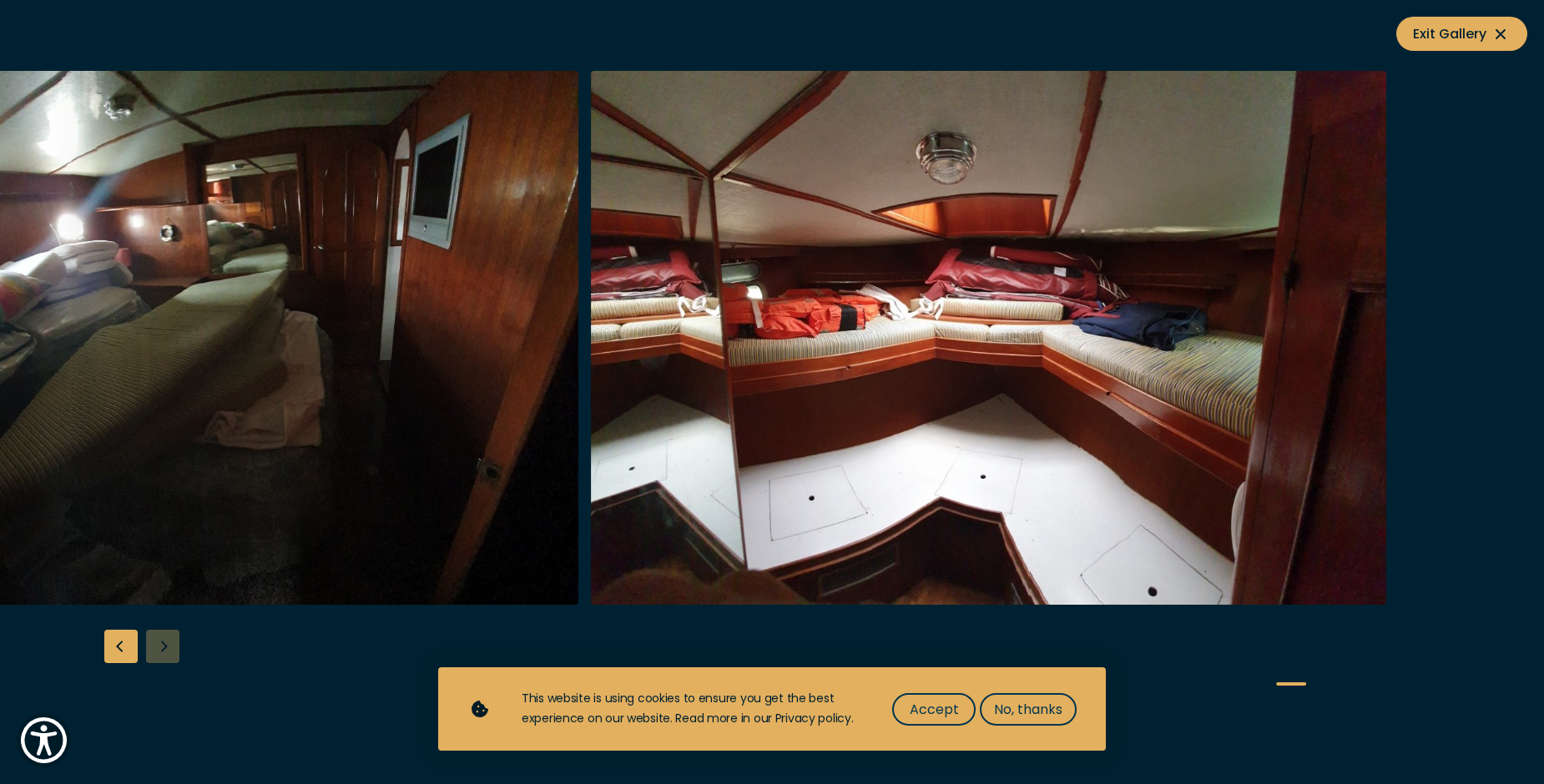
click at [625, 427] on img "button" at bounding box center [988, 338] width 796 height 534
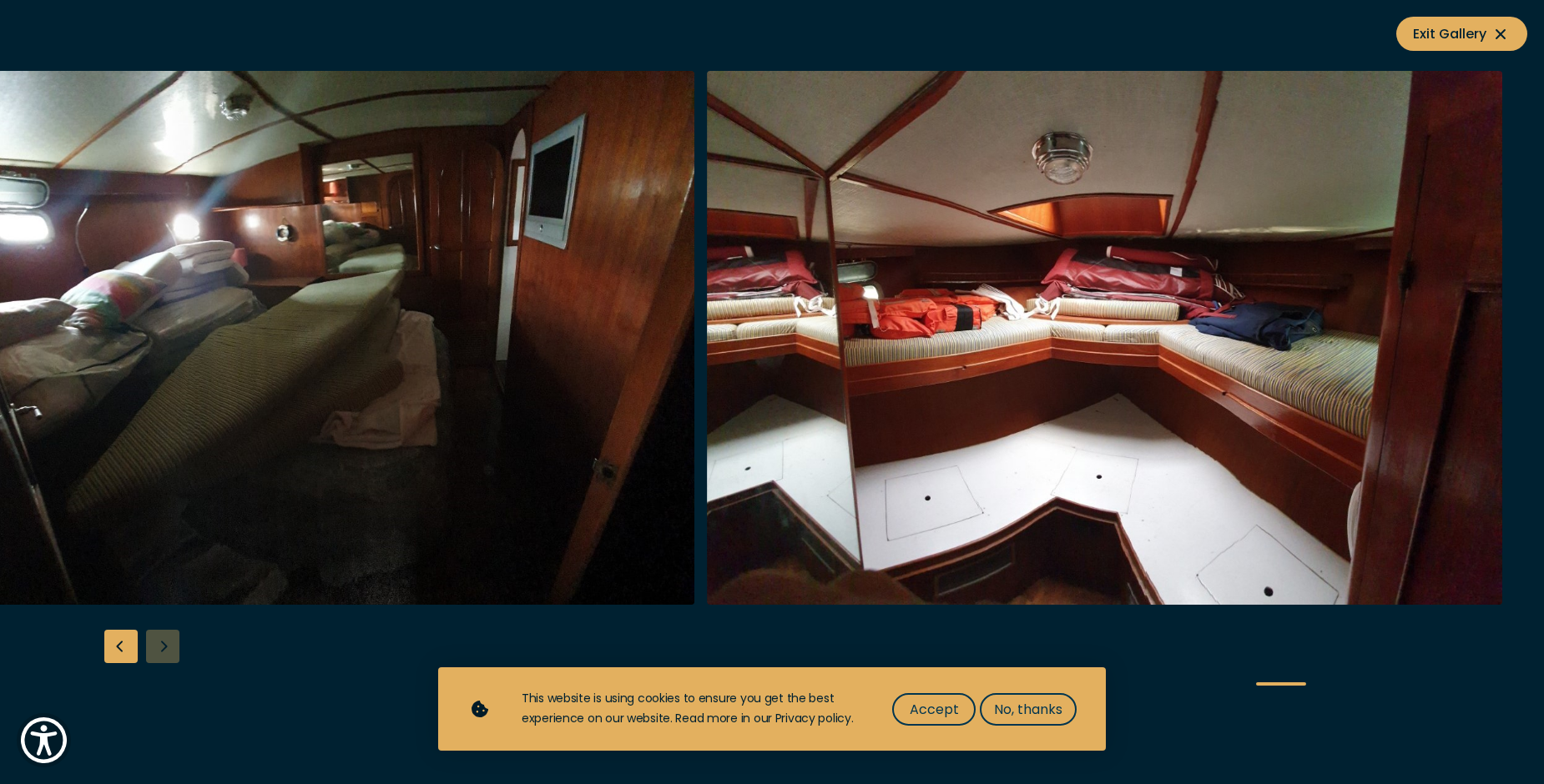
click at [695, 332] on img "button" at bounding box center [297, 338] width 796 height 534
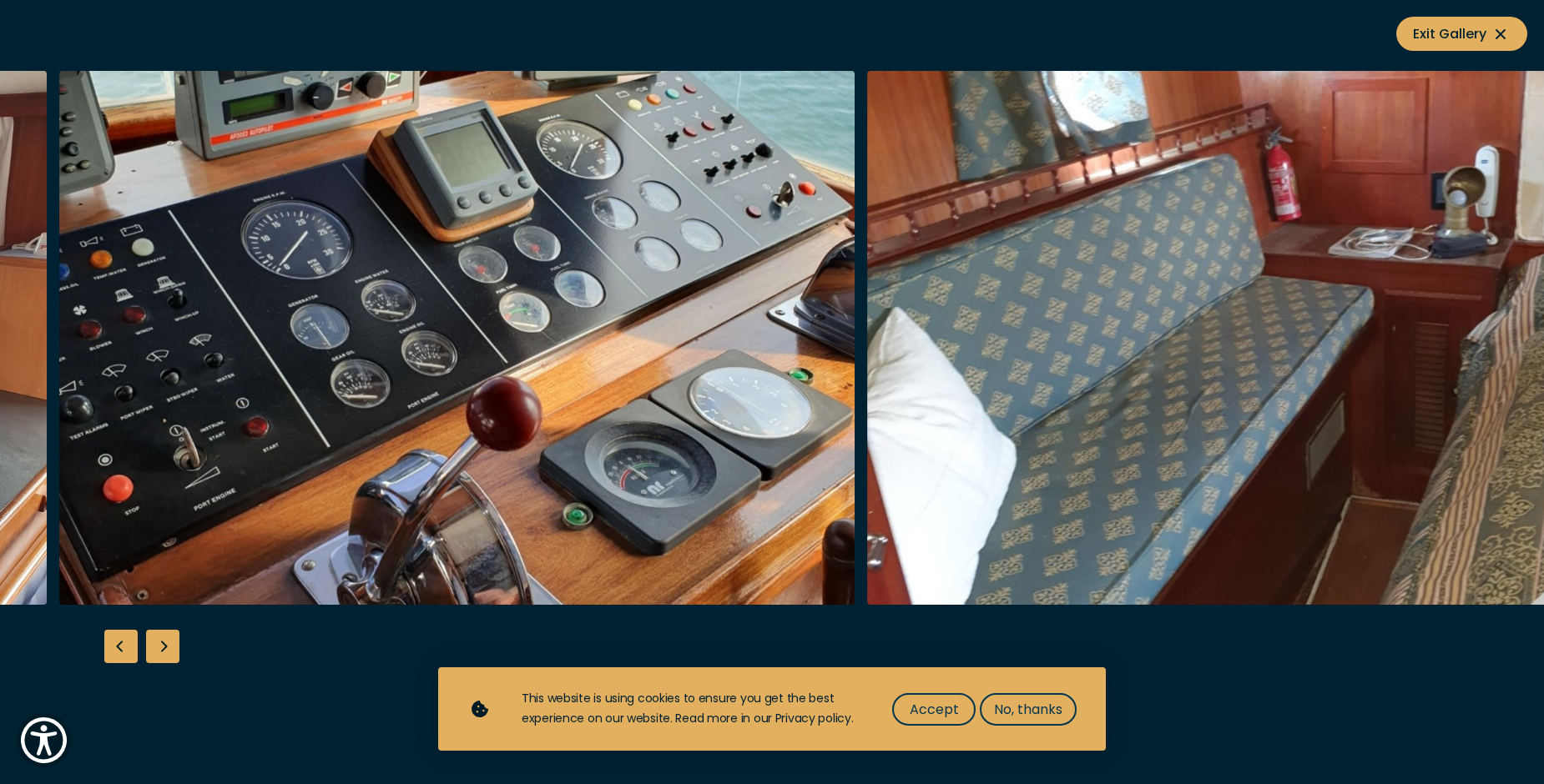
click at [855, 342] on img "button" at bounding box center [457, 338] width 796 height 534
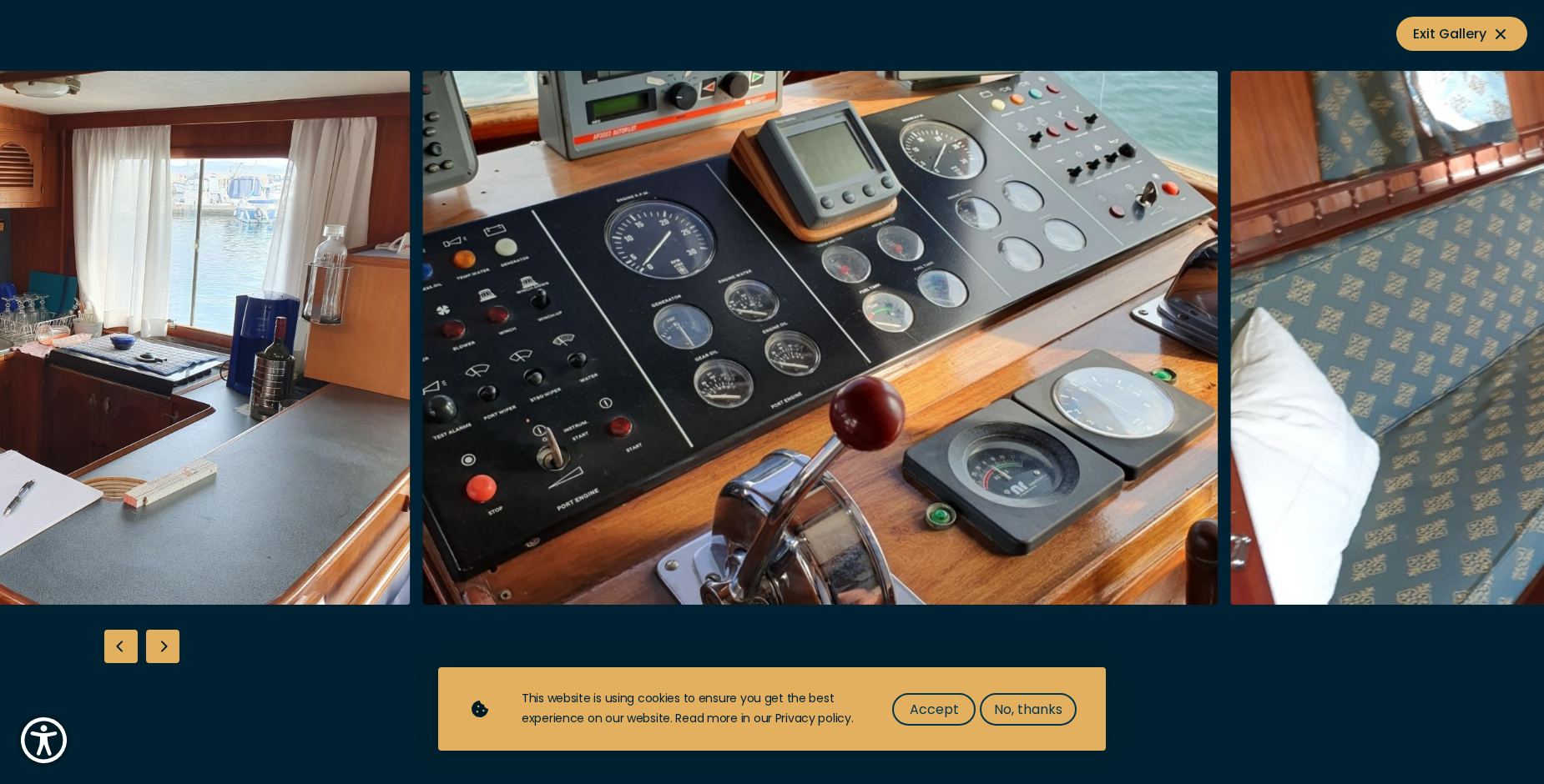
click at [410, 342] on img "button" at bounding box center [13, 338] width 796 height 534
